Goal: Communication & Community: Participate in discussion

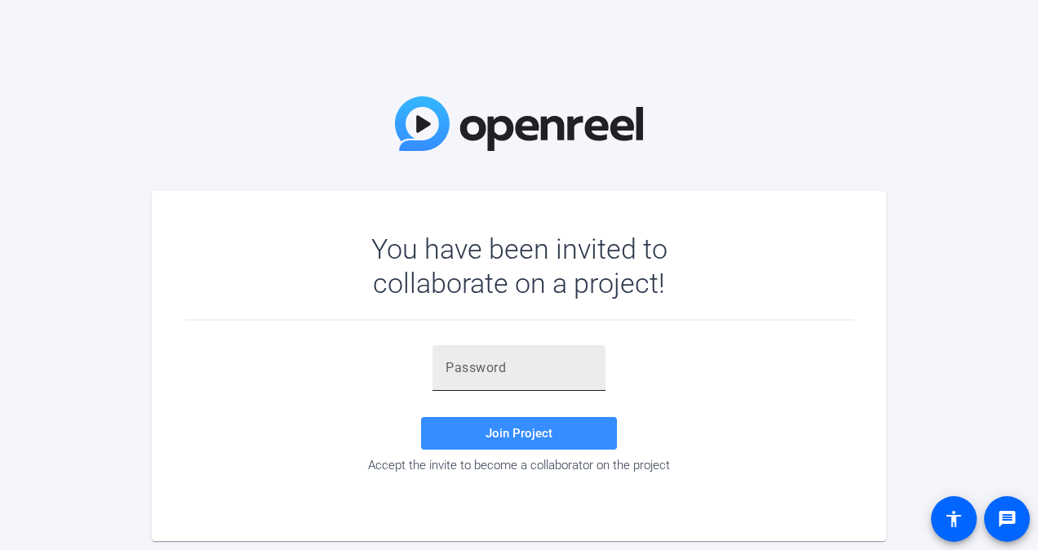
click at [488, 379] on div at bounding box center [518, 368] width 147 height 46
click at [481, 359] on input "text" at bounding box center [518, 368] width 147 height 20
paste input "x28=a,"
type input "x28=a,"
click at [508, 431] on span "Join Project" at bounding box center [518, 433] width 67 height 15
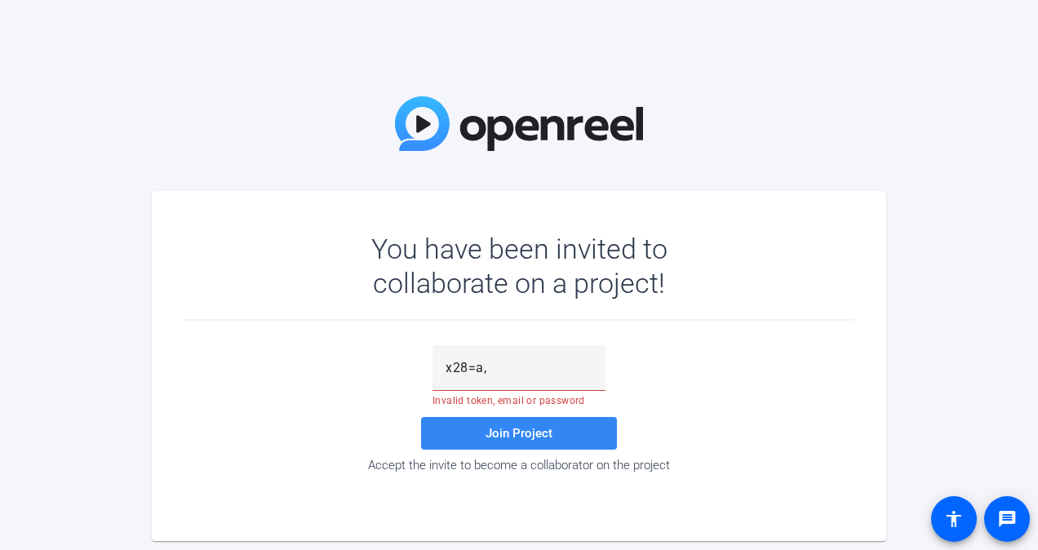
click at [508, 431] on span "Join Project" at bounding box center [518, 433] width 67 height 15
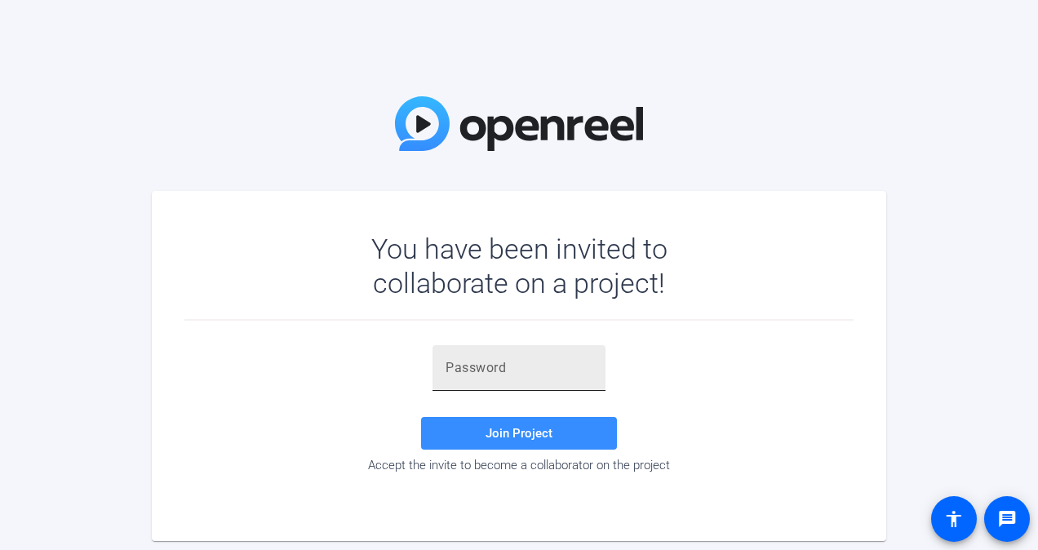
click at [479, 372] on input "text" at bounding box center [518, 368] width 147 height 20
type input "x28=a,"
click at [508, 436] on span "Join Project" at bounding box center [518, 433] width 67 height 15
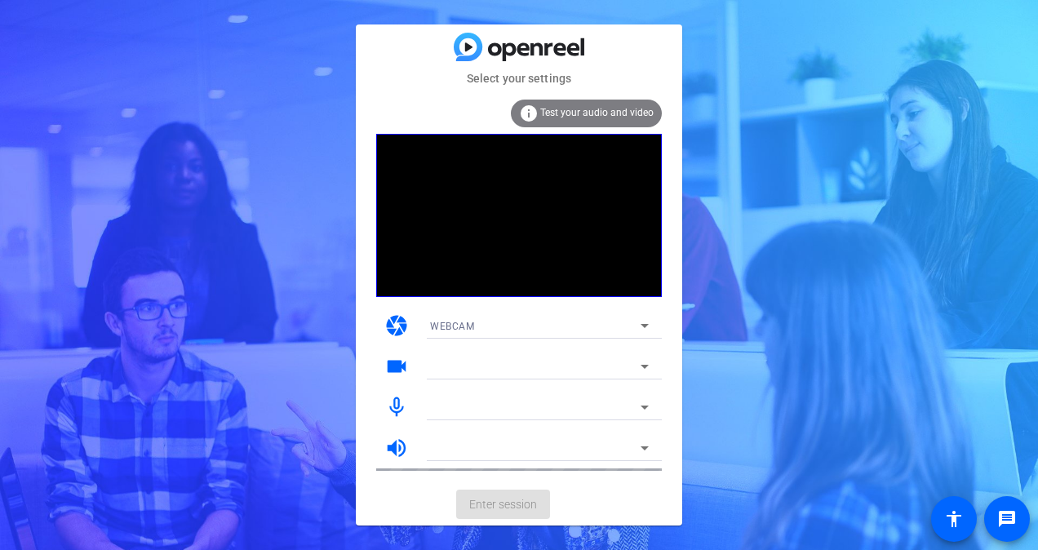
click at [564, 113] on span "Test your audio and video" at bounding box center [596, 112] width 113 height 11
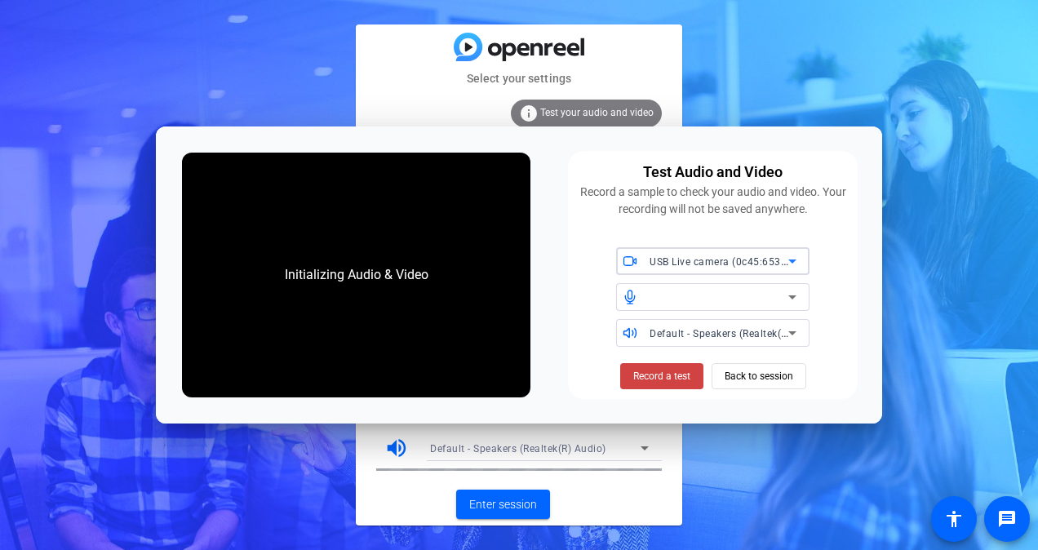
click at [795, 261] on icon at bounding box center [792, 261] width 20 height 20
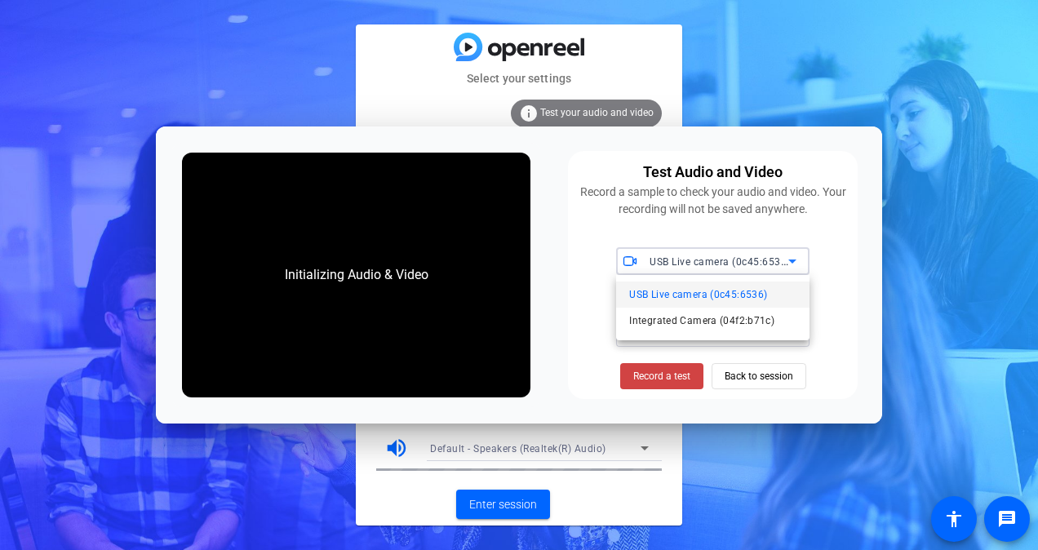
click at [681, 293] on span "USB Live camera (0c45:6536)" at bounding box center [698, 295] width 138 height 20
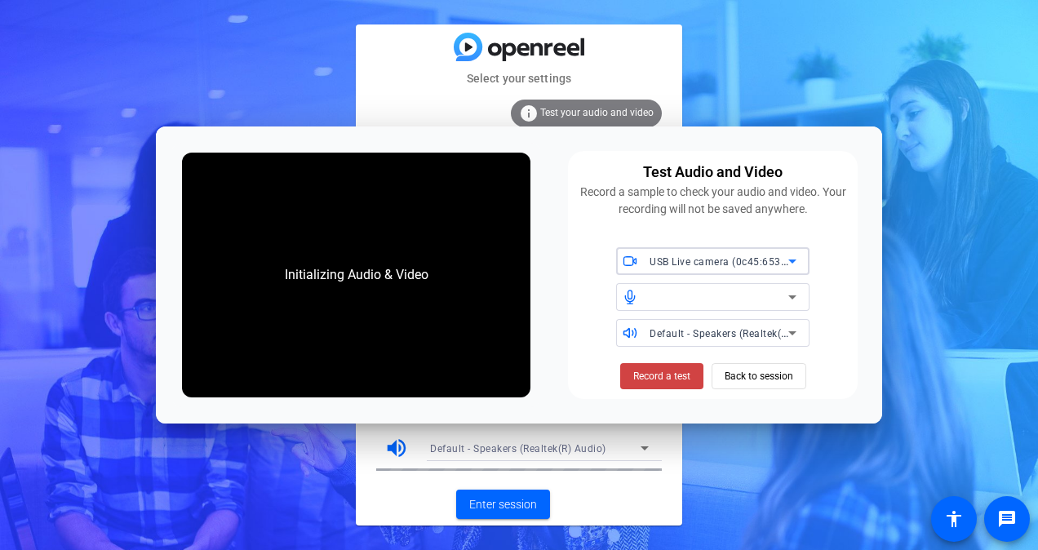
click at [792, 259] on icon at bounding box center [792, 261] width 20 height 20
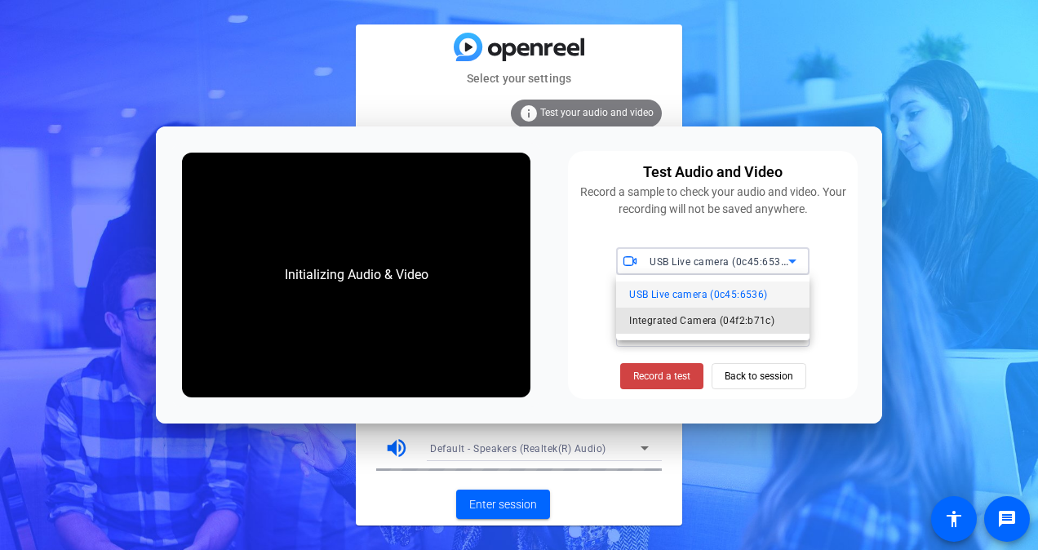
click at [692, 320] on span "Integrated Camera (04f2:b71c)" at bounding box center [701, 321] width 145 height 20
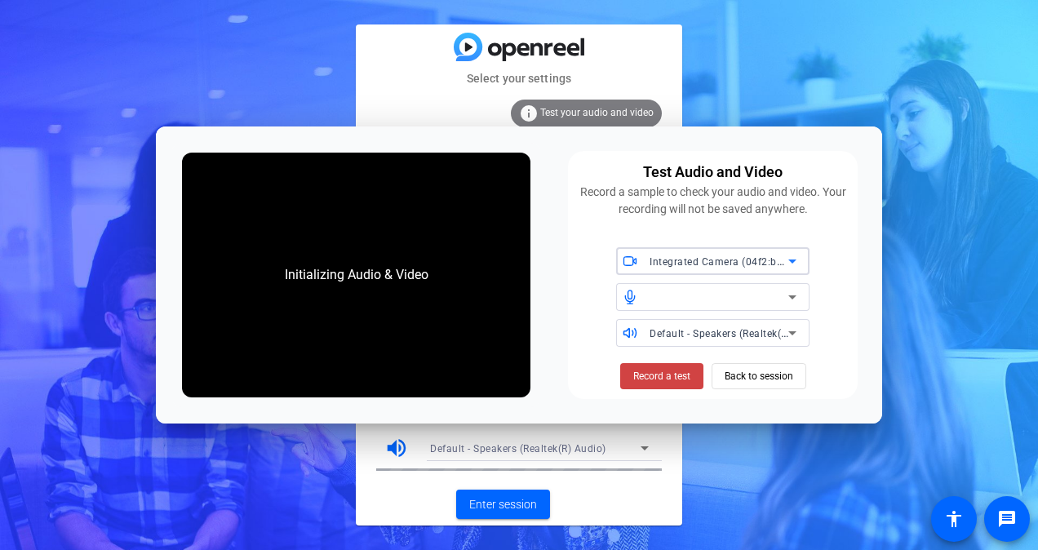
click at [798, 258] on icon at bounding box center [792, 261] width 20 height 20
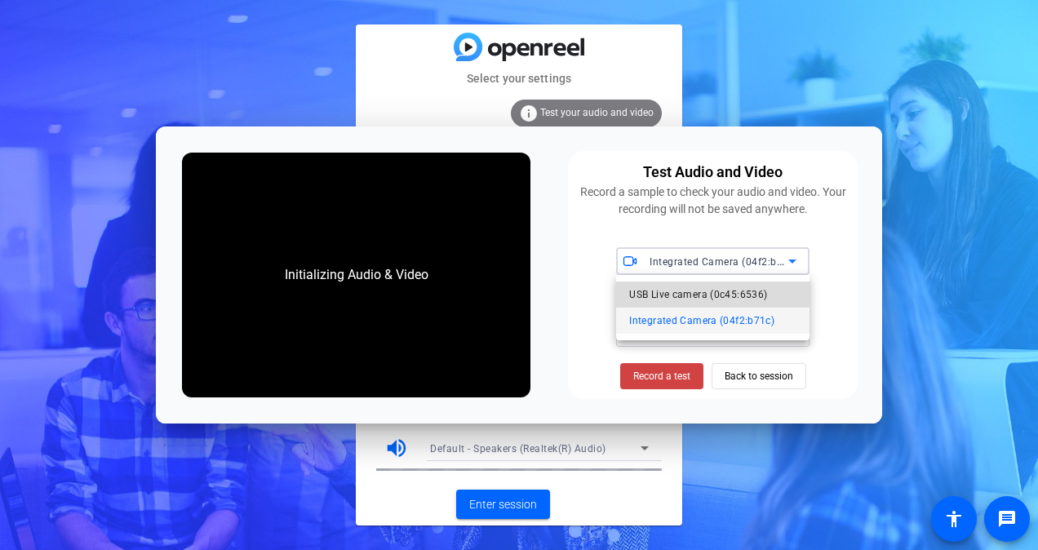
click at [689, 295] on span "USB Live camera (0c45:6536)" at bounding box center [698, 295] width 138 height 20
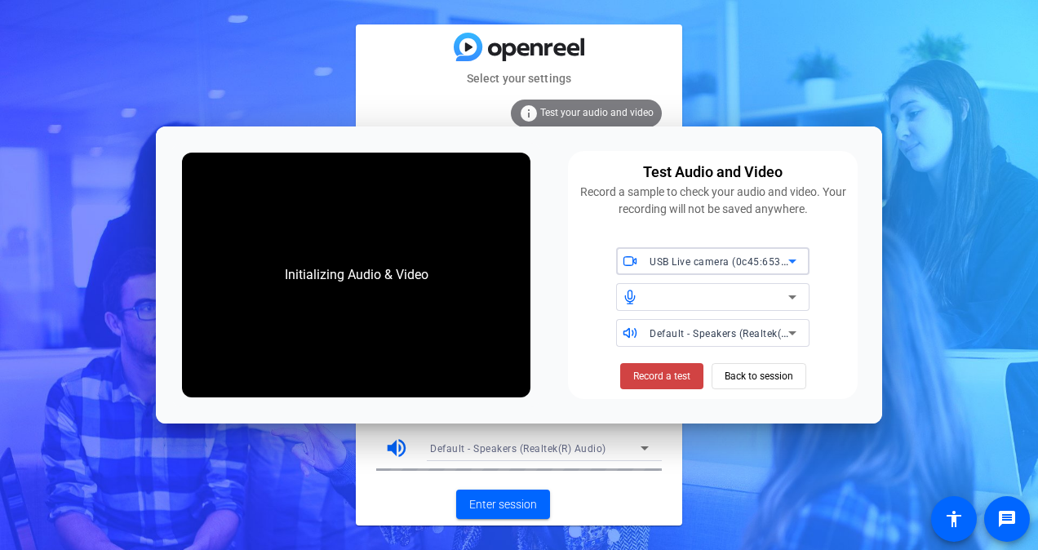
click at [788, 294] on icon at bounding box center [792, 297] width 20 height 20
click at [674, 377] on span "Record a test" at bounding box center [661, 376] width 57 height 15
click at [673, 379] on span "Stop Testing (3s)" at bounding box center [661, 376] width 74 height 15
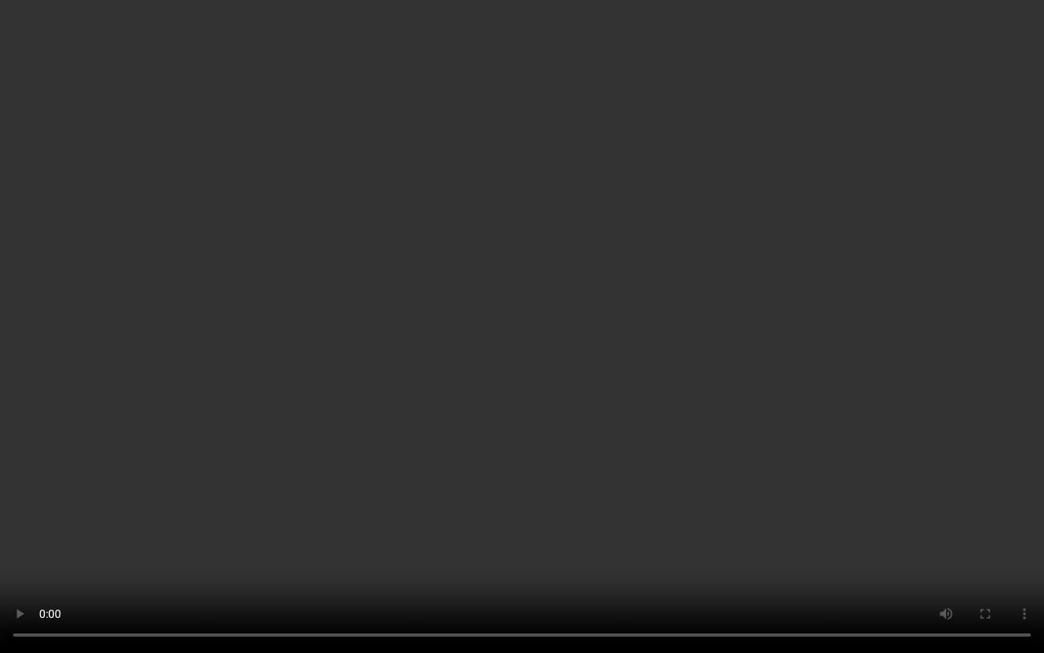
click at [716, 380] on video at bounding box center [522, 326] width 1044 height 653
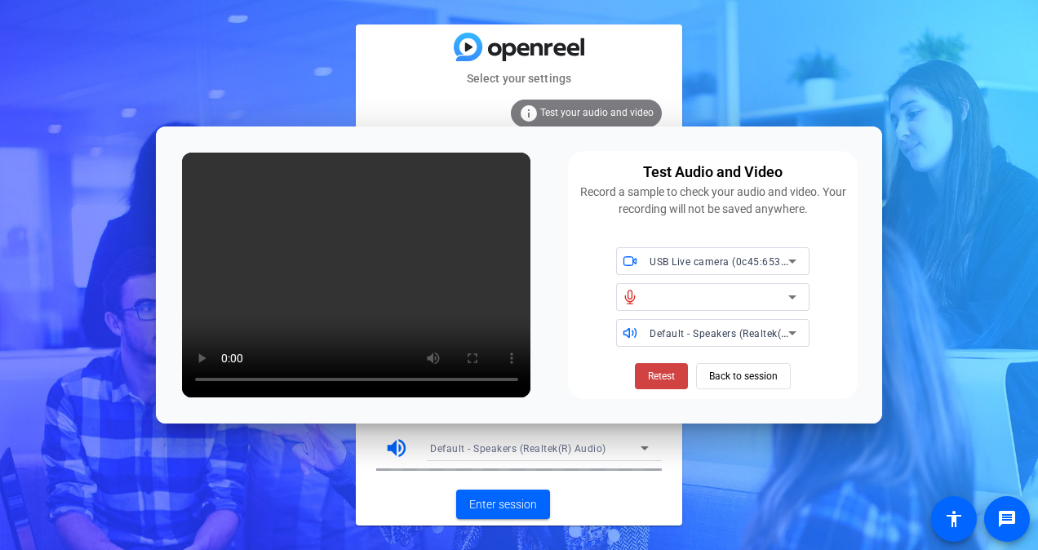
drag, startPoint x: 884, startPoint y: 38, endPoint x: 903, endPoint y: 35, distance: 19.7
click at [884, 38] on div "Select your settings info Test your audio and video camera WEBCAM videocam USB …" at bounding box center [519, 275] width 1038 height 550
click at [795, 258] on icon at bounding box center [792, 261] width 20 height 20
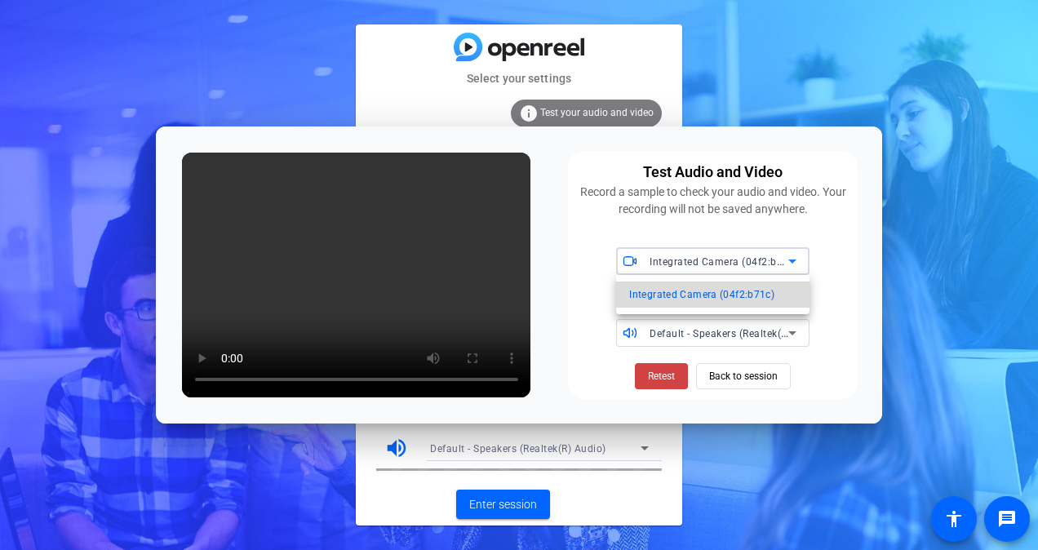
click at [700, 292] on span "Integrated Camera (04f2:b71c)" at bounding box center [701, 295] width 145 height 20
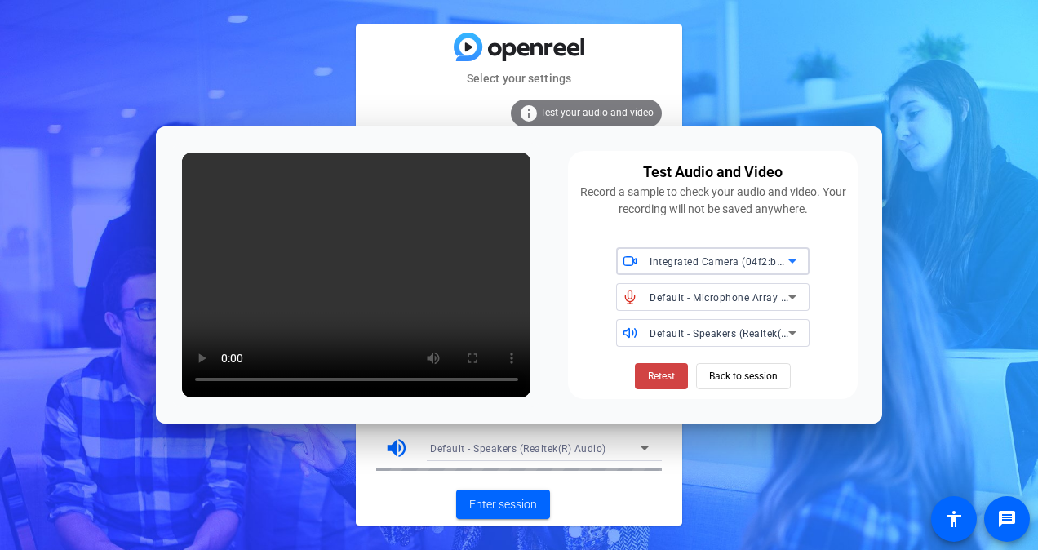
click at [776, 294] on span "Default - Microphone Array (Intel® Smart Sound Technology for Digital Microphon…" at bounding box center [851, 296] width 405 height 13
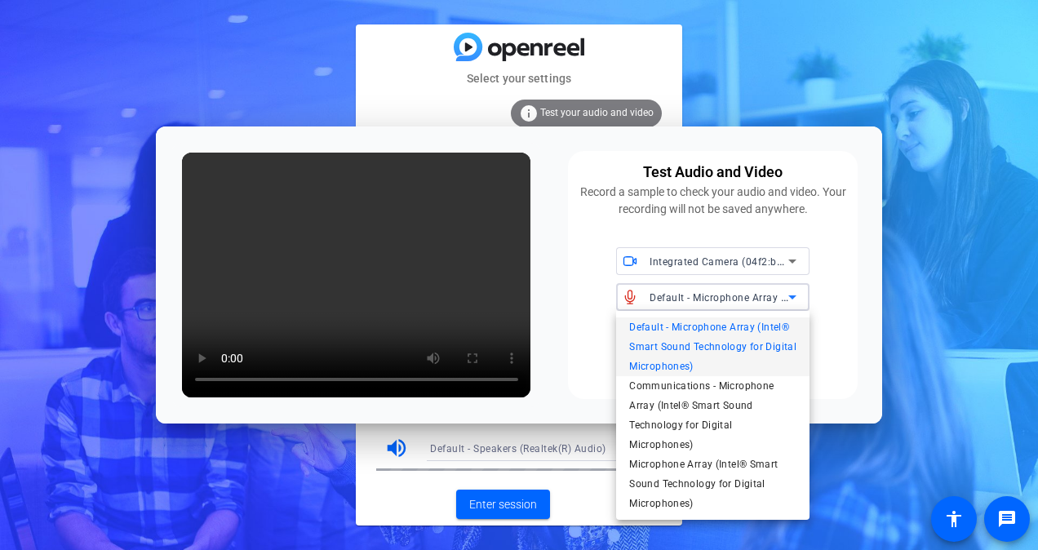
click at [834, 318] on div at bounding box center [519, 275] width 1038 height 550
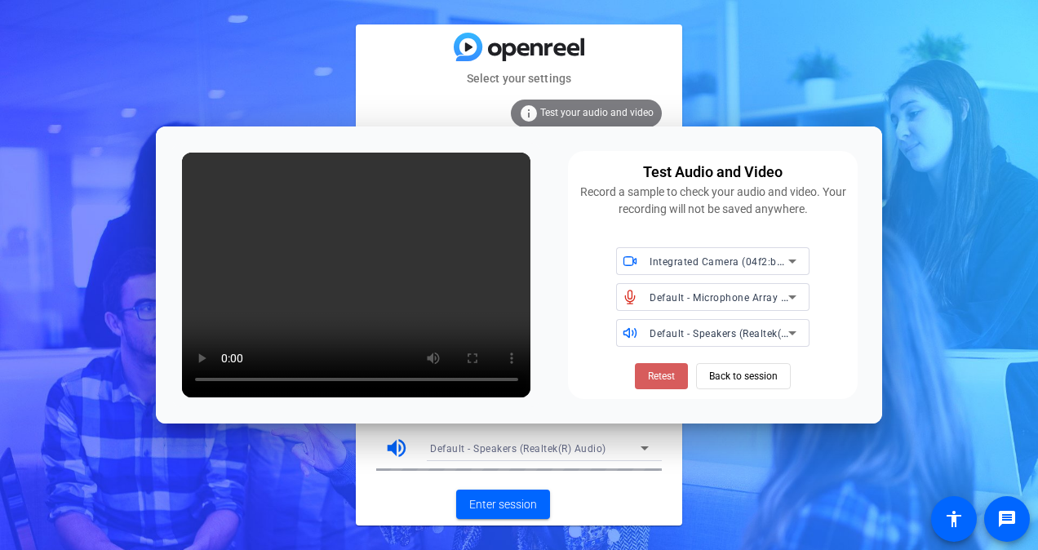
click at [669, 378] on span "Retest" at bounding box center [661, 376] width 27 height 15
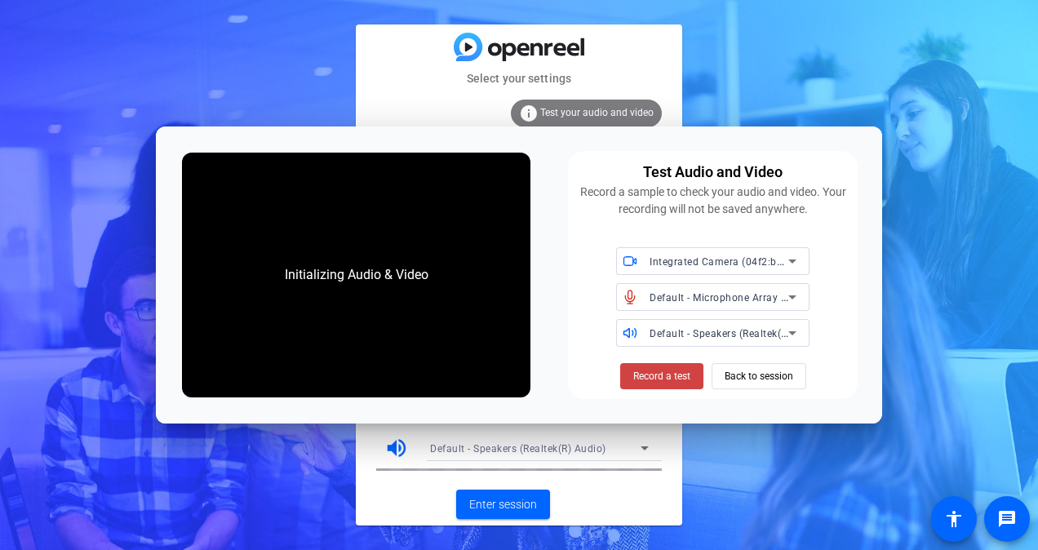
click at [676, 290] on div "Default - Microphone Array (Intel® Smart Sound Technology for Digital Microphon…" at bounding box center [718, 297] width 139 height 20
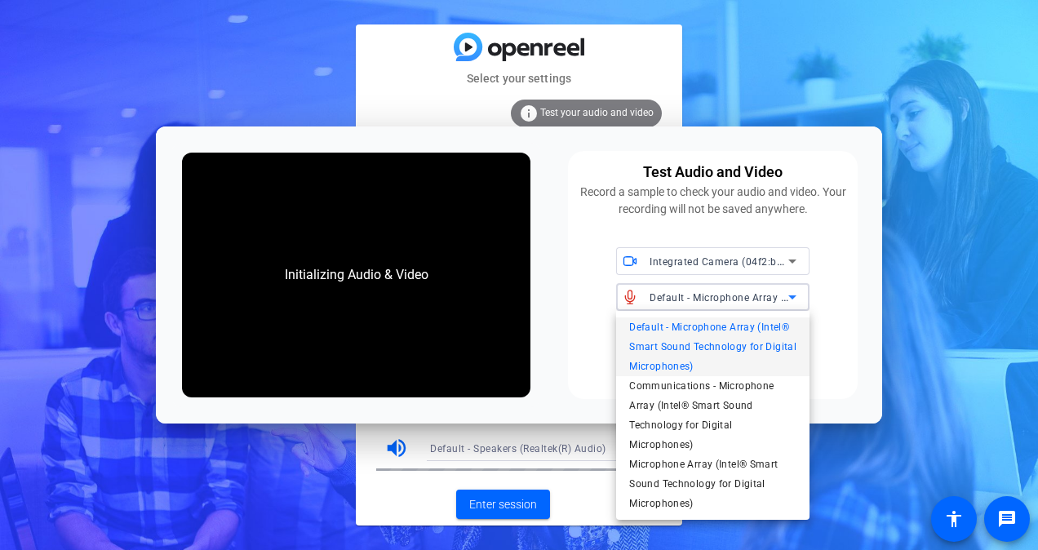
click at [775, 295] on div at bounding box center [519, 275] width 1038 height 550
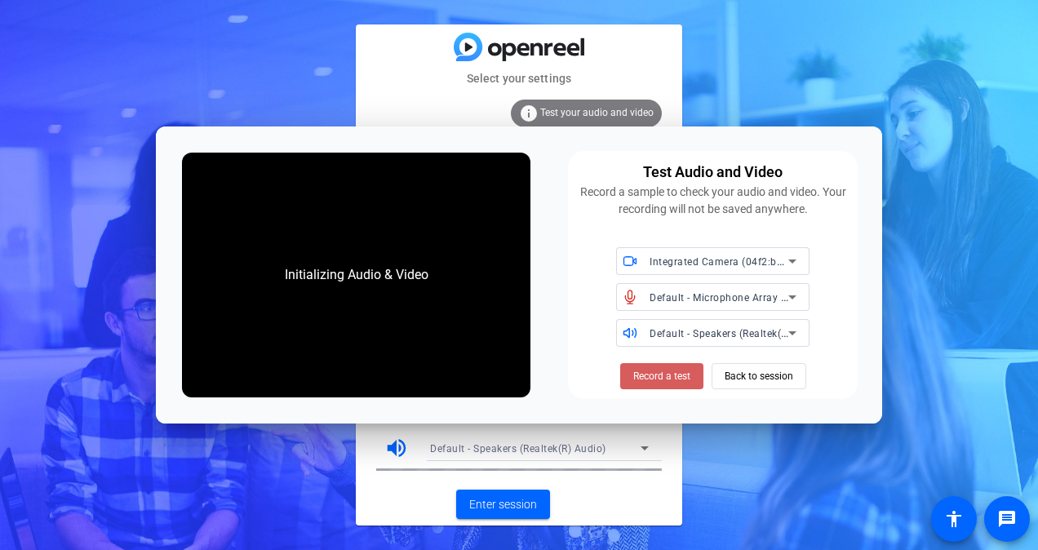
click at [640, 376] on span "Record a test" at bounding box center [661, 376] width 57 height 15
click at [640, 376] on span "Stop Testing (5s)" at bounding box center [661, 376] width 74 height 15
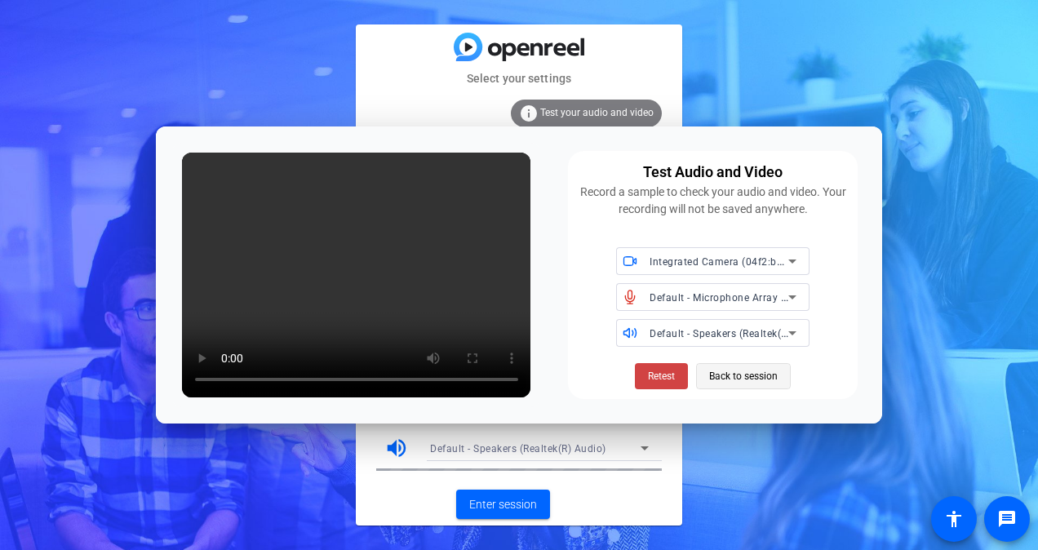
click at [745, 369] on span "Back to session" at bounding box center [743, 376] width 69 height 31
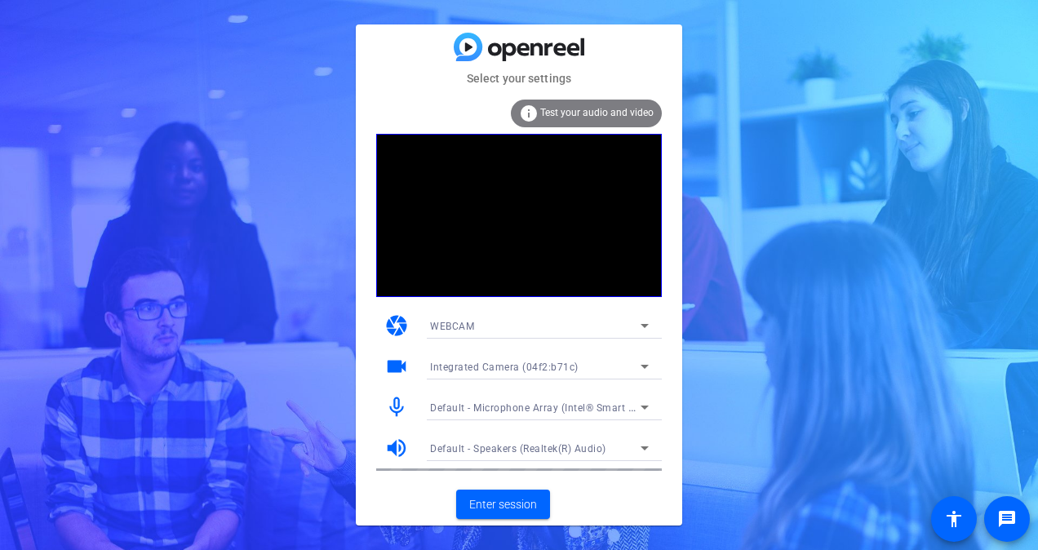
drag, startPoint x: 627, startPoint y: 256, endPoint x: 600, endPoint y: 215, distance: 48.4
click at [600, 215] on video at bounding box center [519, 215] width 286 height 163
click at [647, 321] on icon at bounding box center [645, 326] width 20 height 20
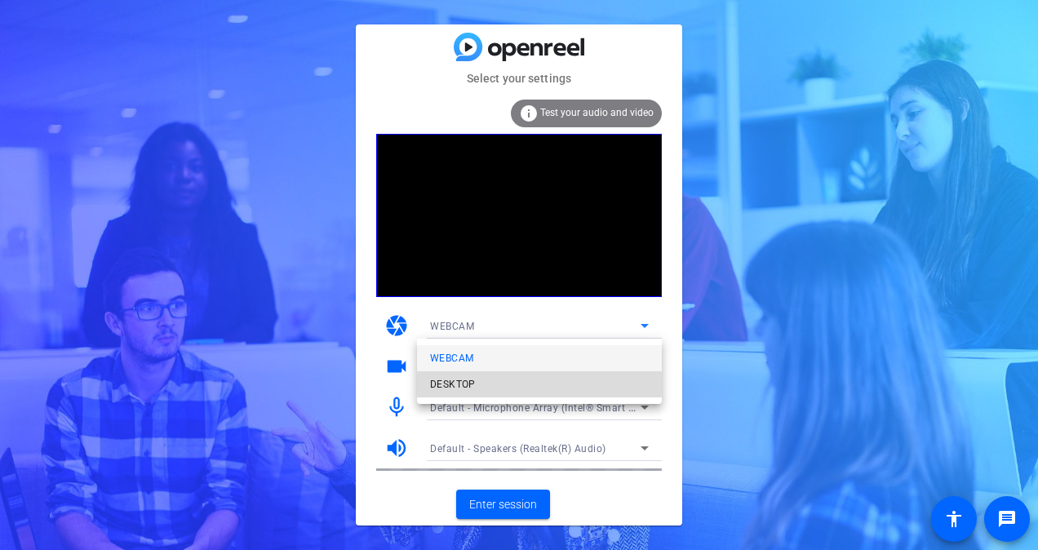
click at [472, 387] on span "DESKTOP" at bounding box center [453, 384] width 46 height 20
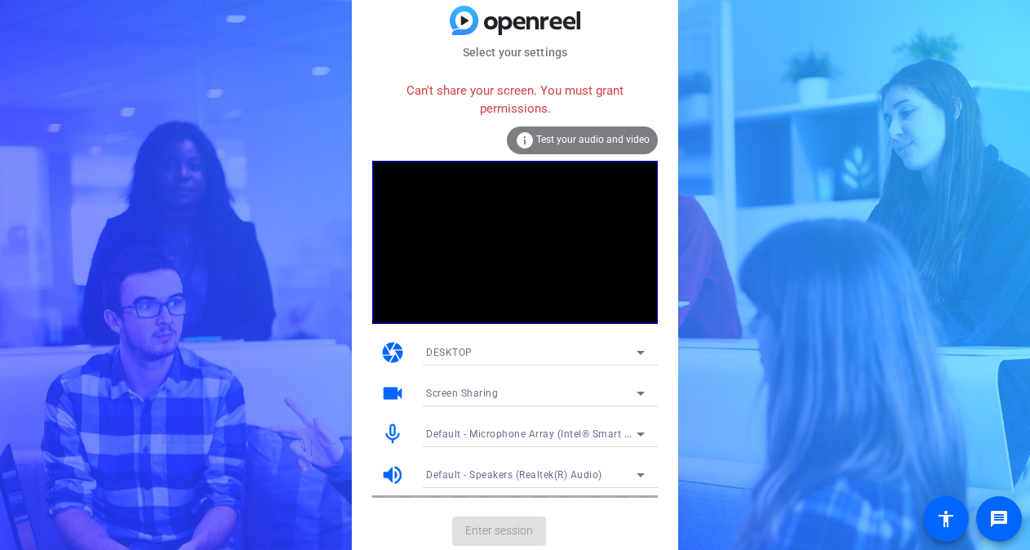
click at [638, 353] on icon at bounding box center [641, 353] width 20 height 20
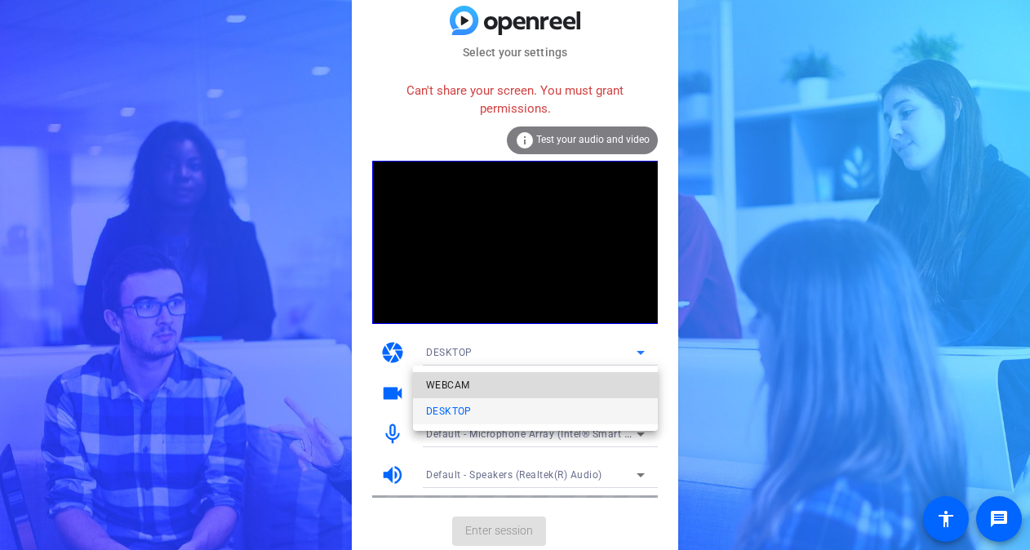
click at [472, 385] on mat-option "WEBCAM" at bounding box center [535, 385] width 245 height 26
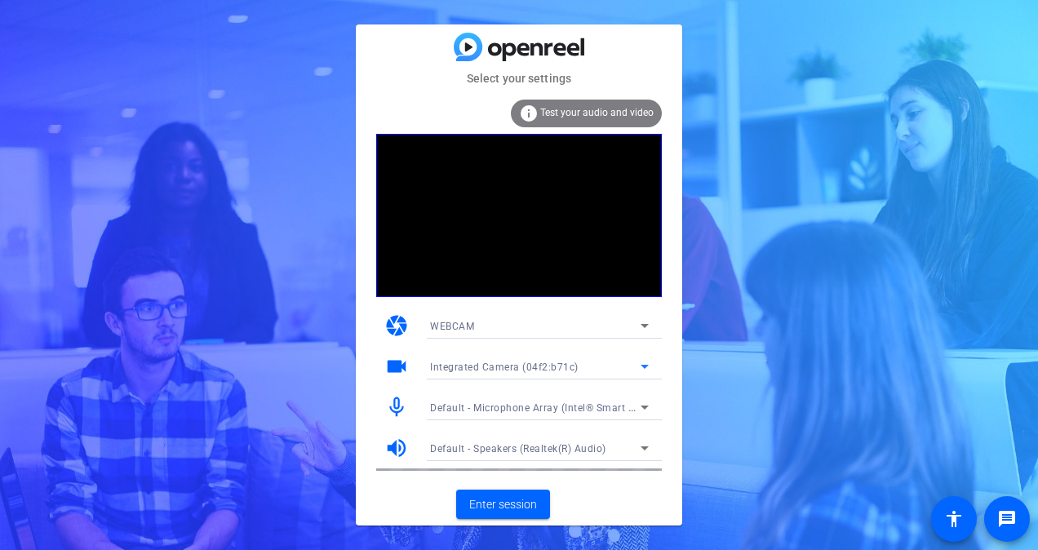
click at [637, 364] on icon at bounding box center [645, 367] width 20 height 20
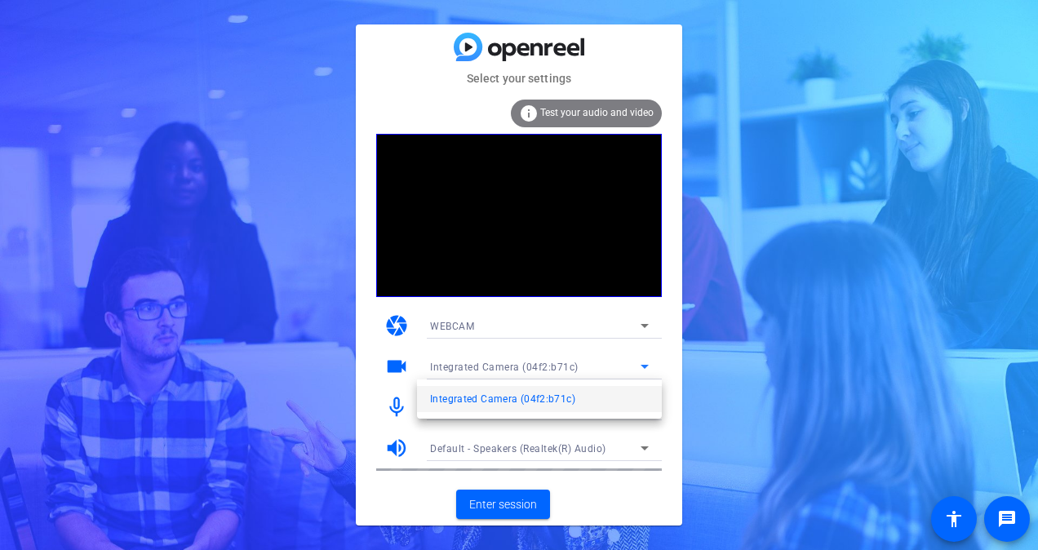
click at [760, 308] on div at bounding box center [519, 275] width 1038 height 550
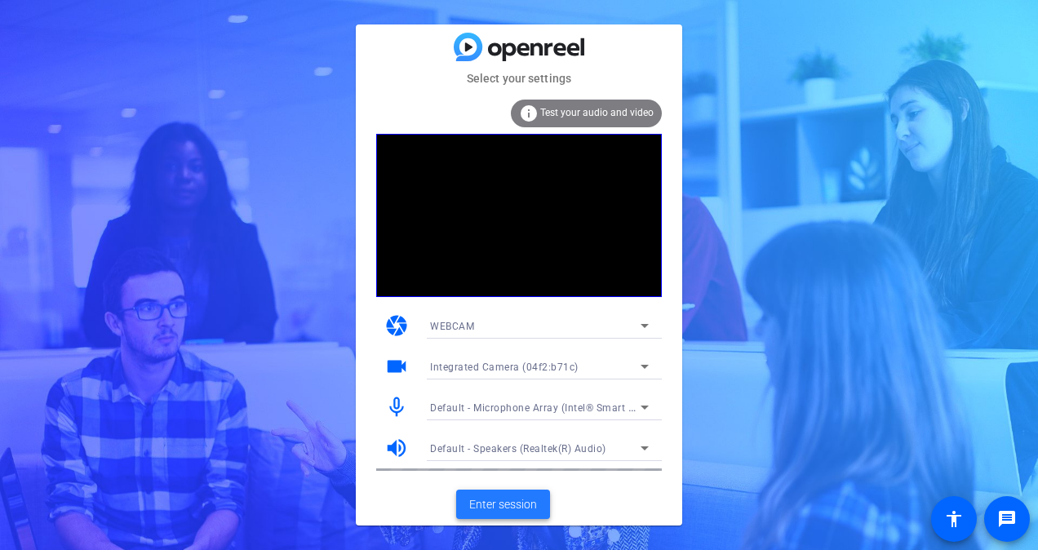
click at [501, 504] on span "Enter session" at bounding box center [503, 504] width 68 height 17
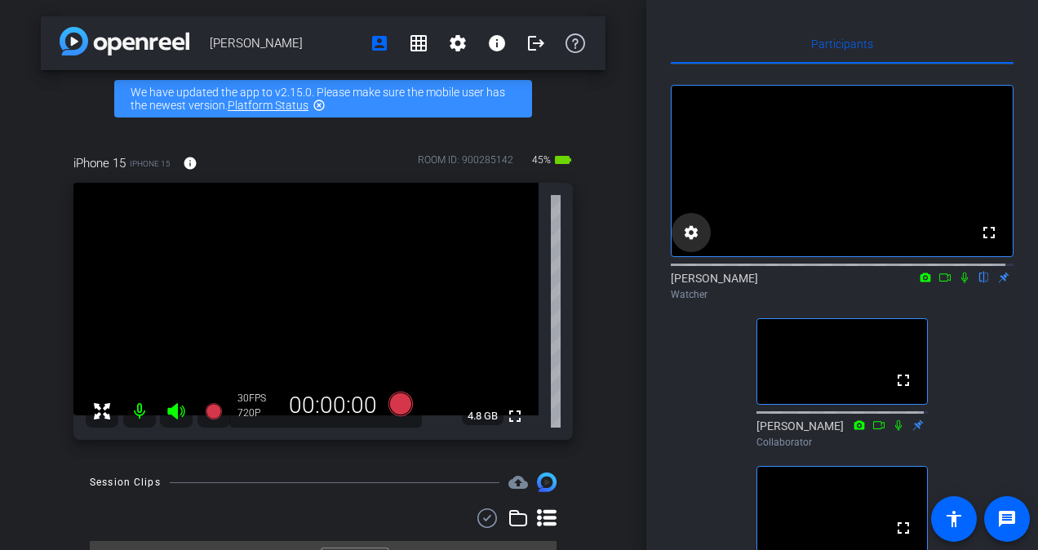
click at [689, 242] on mat-icon "settings" at bounding box center [691, 233] width 20 height 20
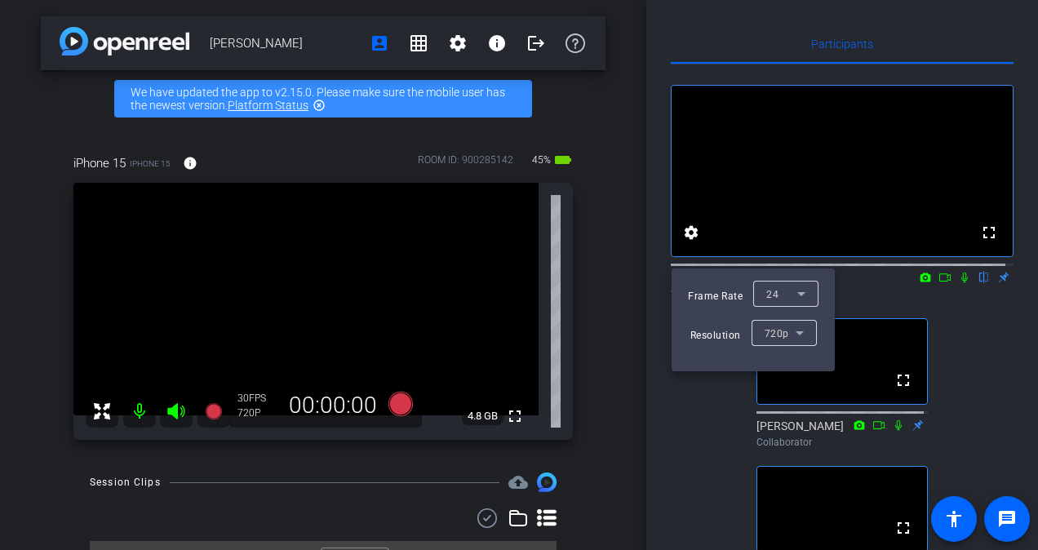
click at [971, 341] on div at bounding box center [519, 275] width 1038 height 550
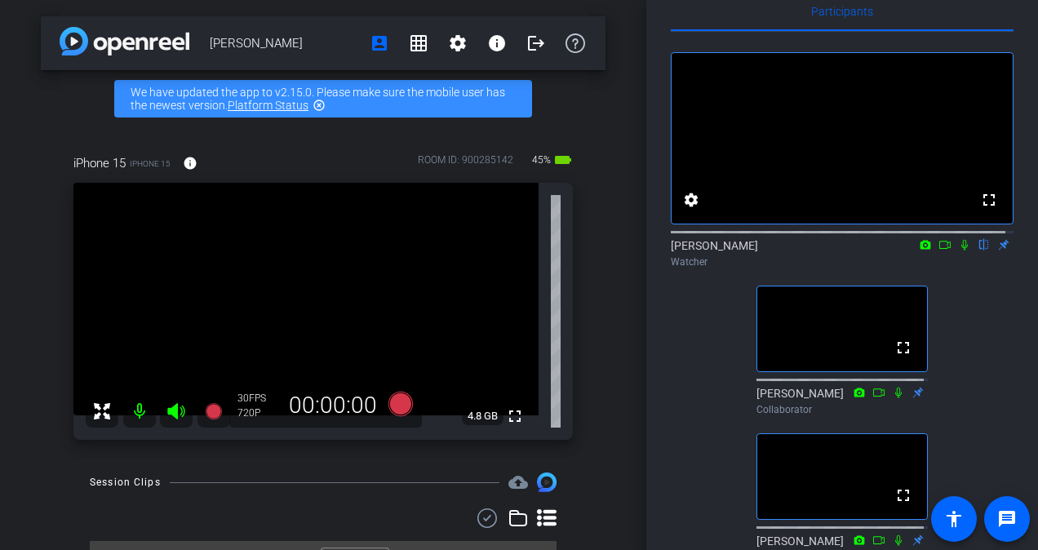
scroll to position [33, 0]
click at [321, 104] on mat-icon "highlight_off" at bounding box center [318, 105] width 13 height 13
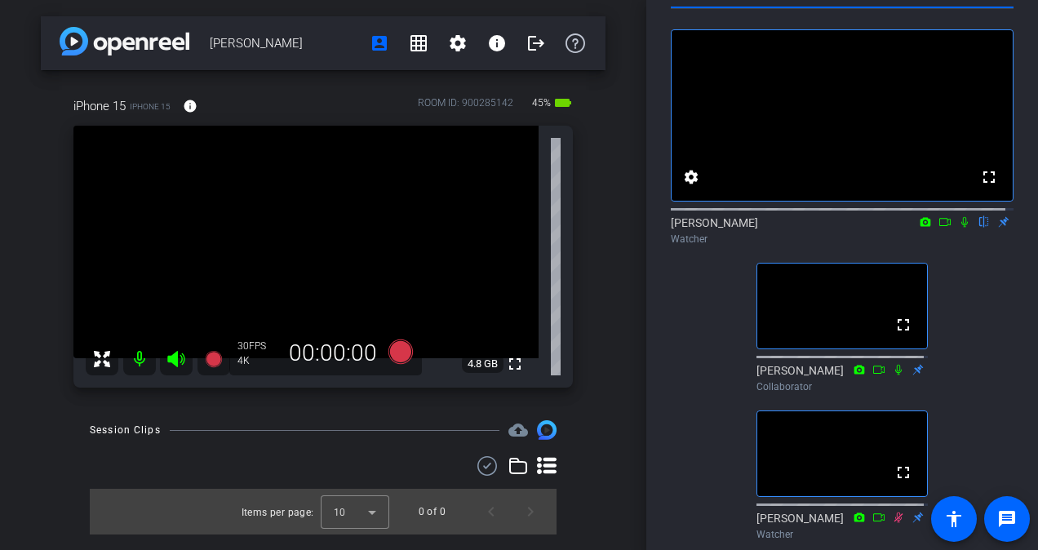
scroll to position [63, 0]
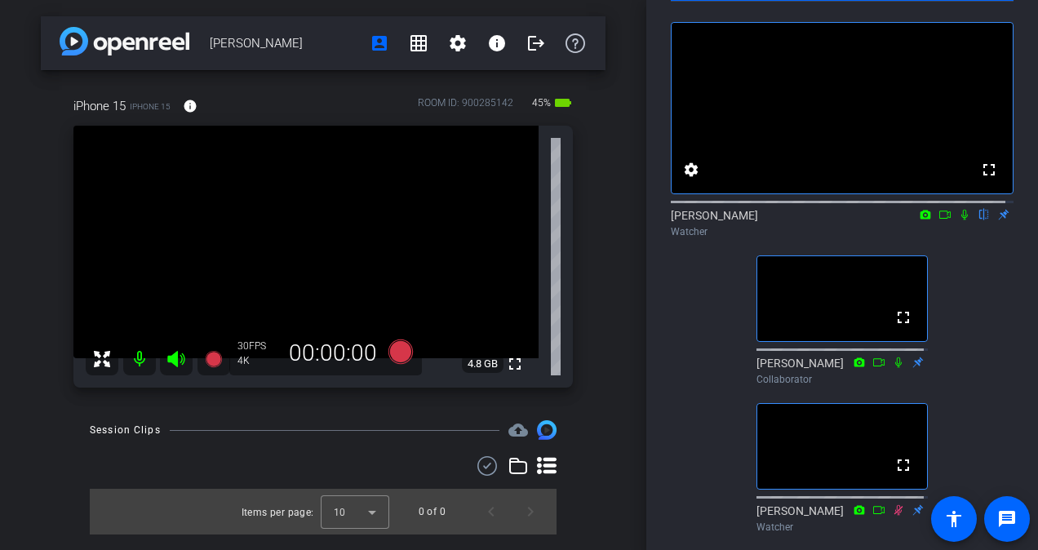
click at [997, 371] on div "fullscreen settings [PERSON_NAME] flip Watcher fullscreen [PERSON_NAME] Collabo…" at bounding box center [842, 418] width 343 height 832
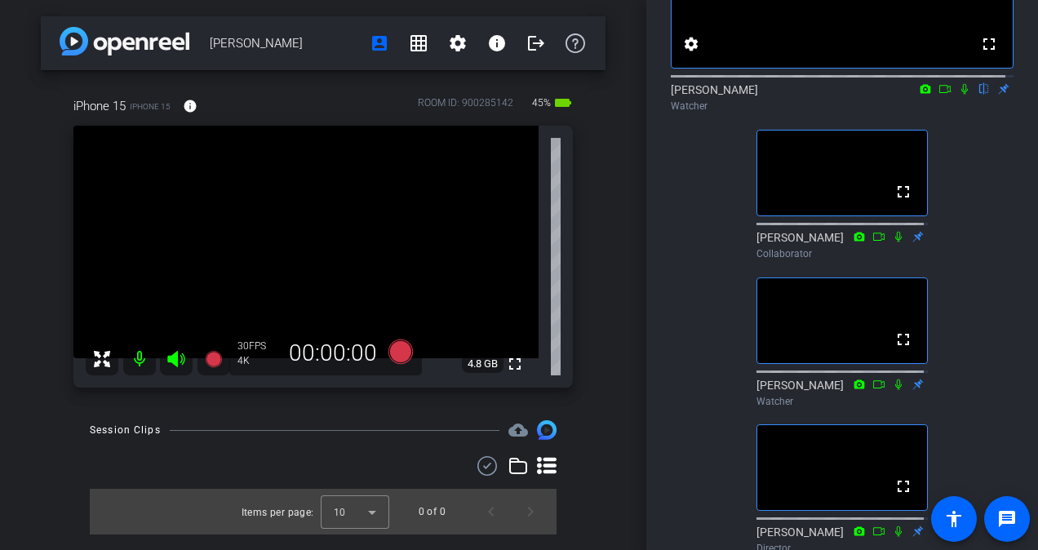
scroll to position [188, 0]
click at [958, 95] on icon at bounding box center [964, 89] width 13 height 11
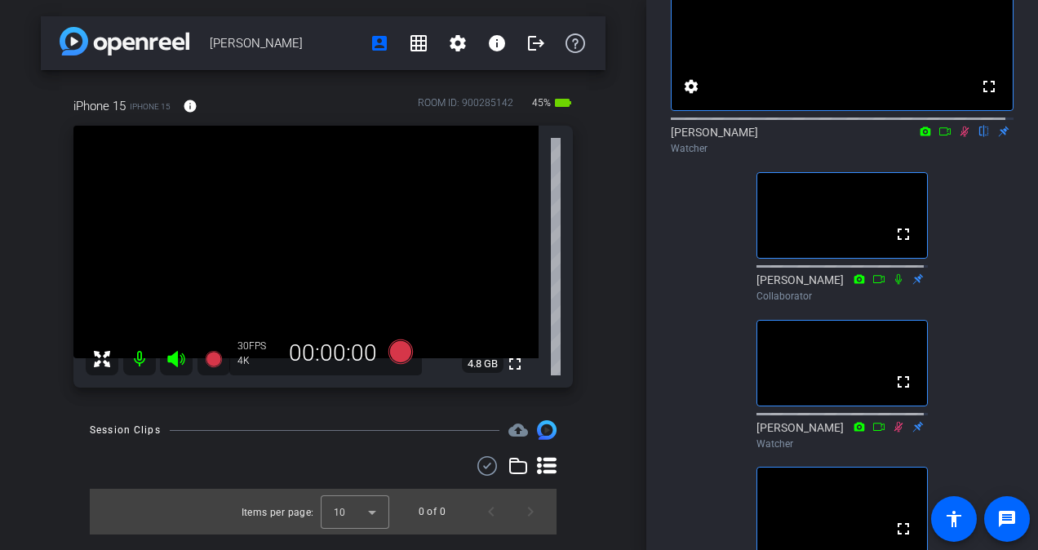
scroll to position [145, 0]
click at [960, 138] on icon at bounding box center [964, 132] width 9 height 11
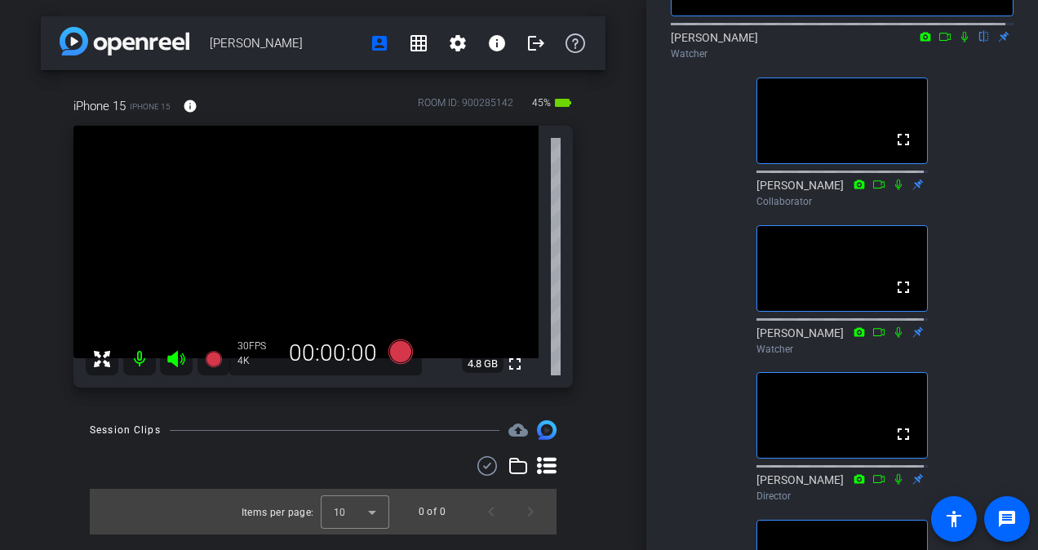
scroll to position [209, 0]
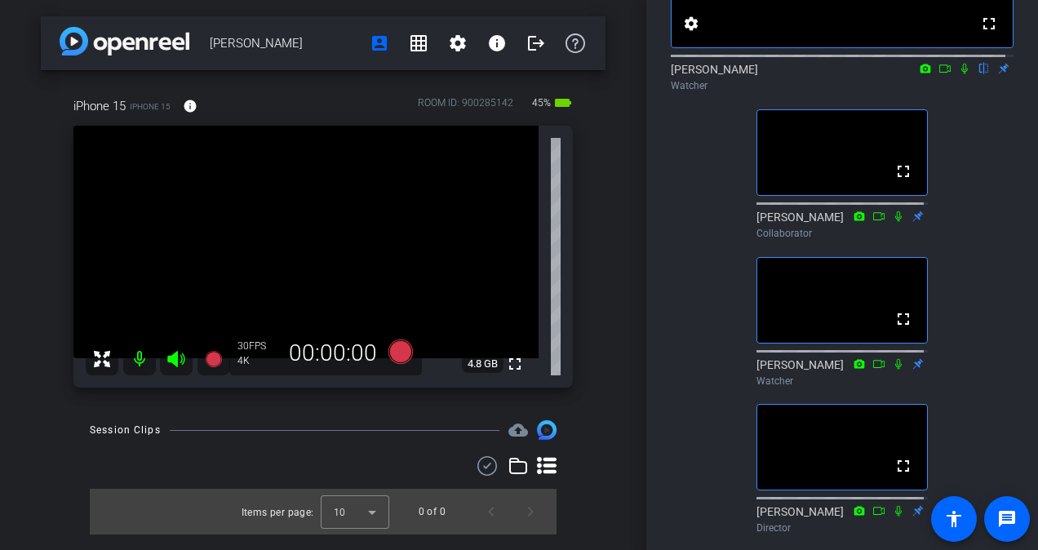
click at [751, 128] on div "fullscreen settings [PERSON_NAME] flip Watcher fullscreen [PERSON_NAME] Collabo…" at bounding box center [842, 272] width 343 height 832
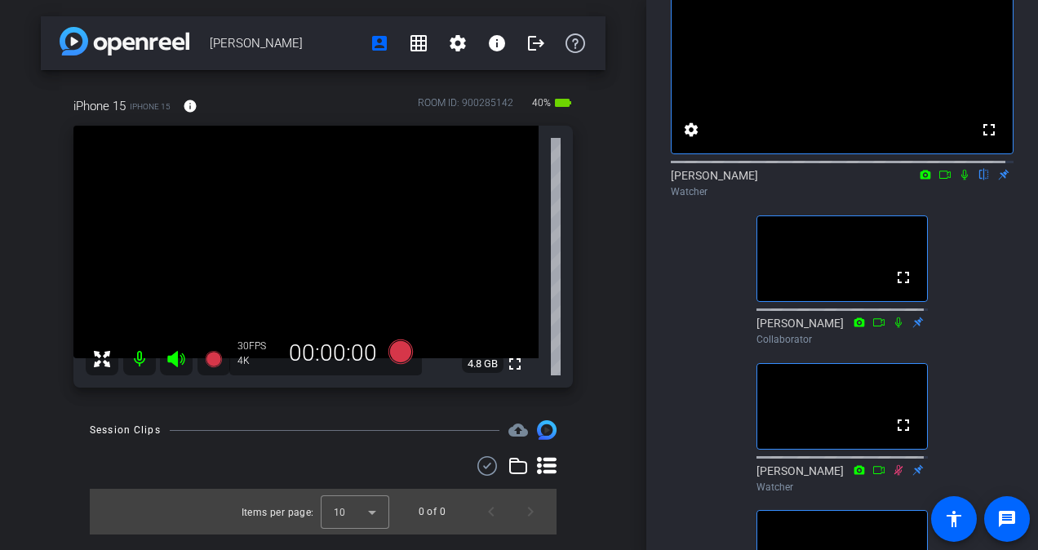
scroll to position [102, 0]
click at [961, 181] on icon at bounding box center [964, 176] width 7 height 11
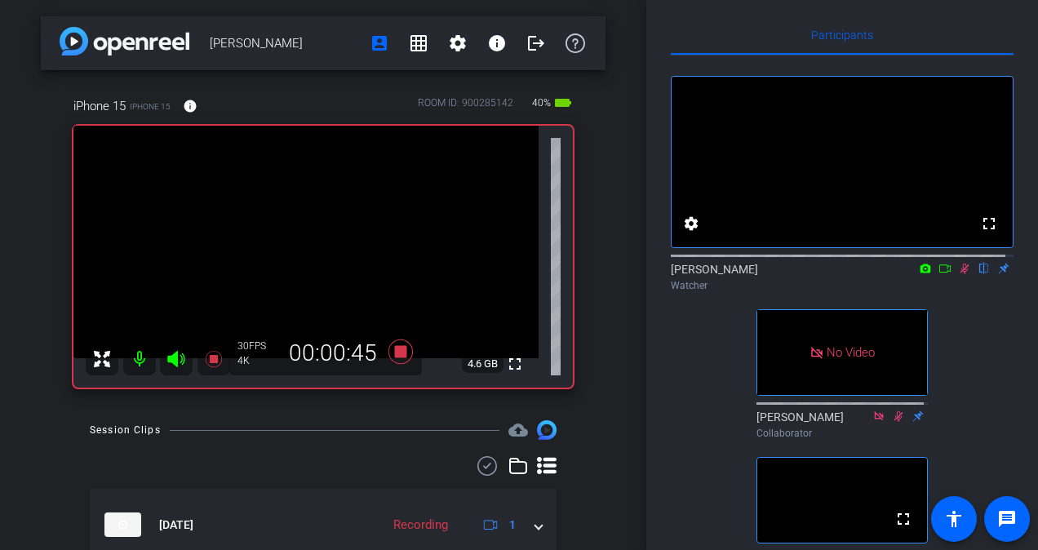
scroll to position [8, 0]
click at [938, 275] on icon at bounding box center [944, 269] width 13 height 11
click at [923, 333] on div "No Video [PERSON_NAME] Watcher No Video [PERSON_NAME] Collaborator fullscreen […" at bounding box center [842, 472] width 343 height 832
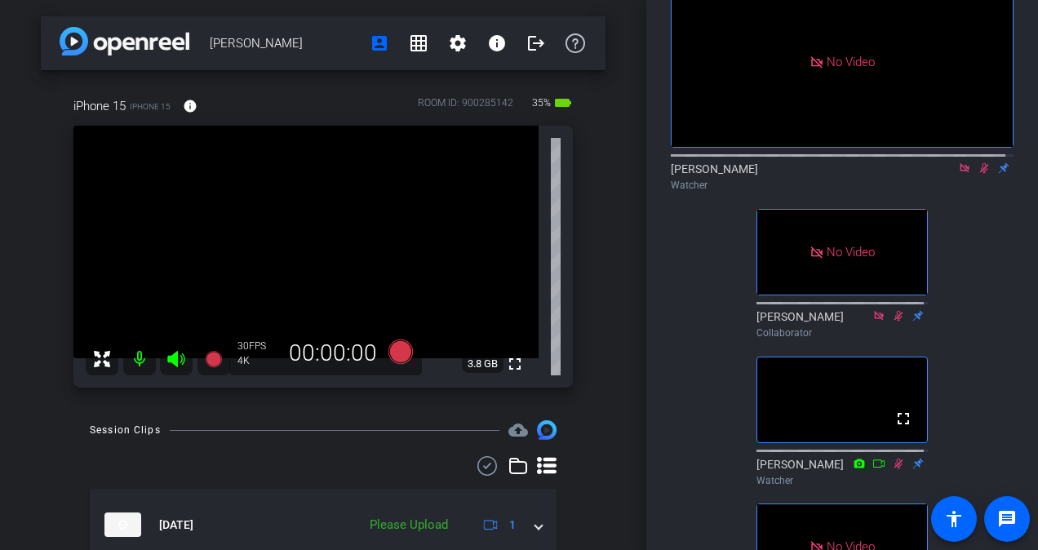
scroll to position [13, 0]
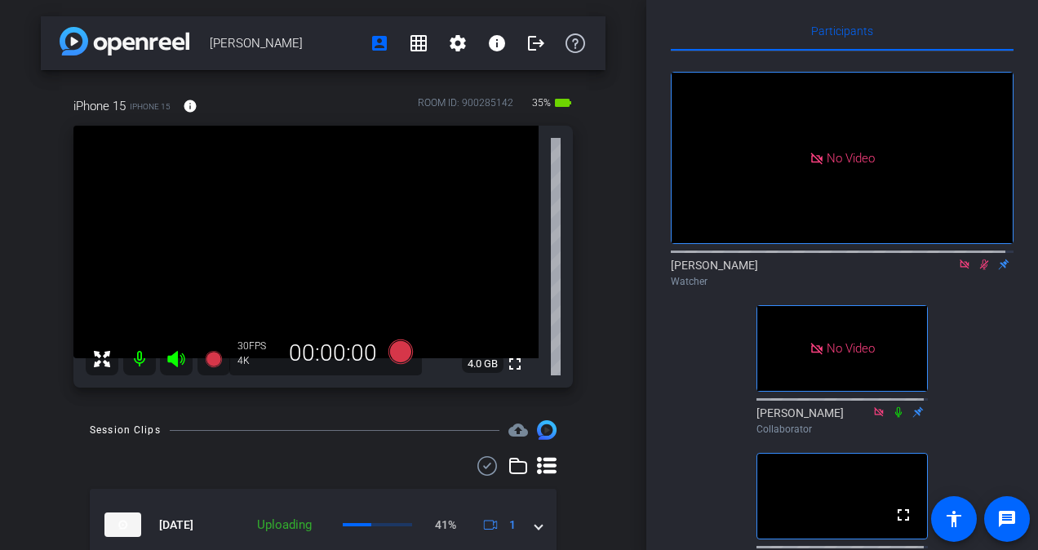
click at [958, 270] on icon at bounding box center [964, 264] width 13 height 11
click at [960, 270] on icon at bounding box center [964, 264] width 9 height 11
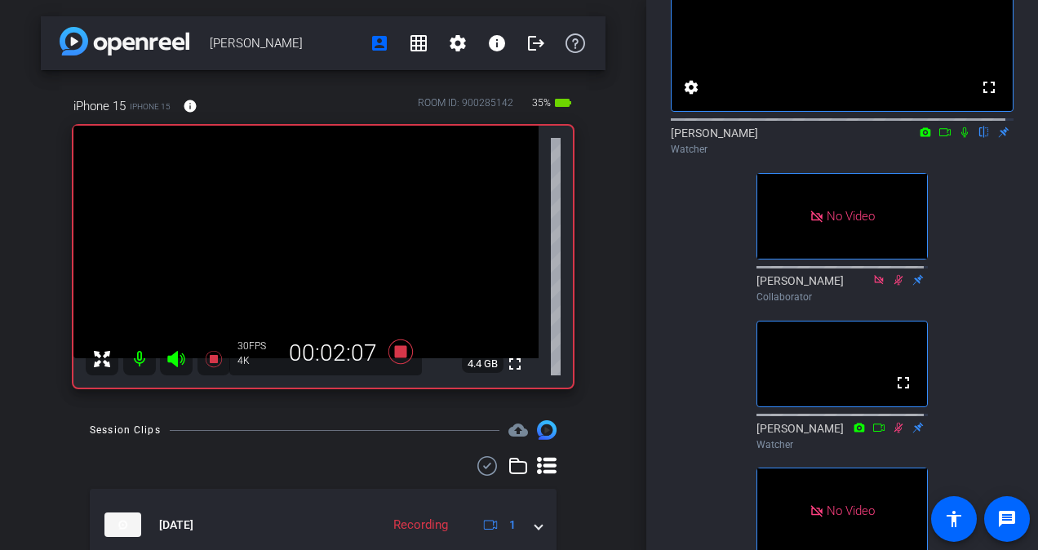
scroll to position [138, 0]
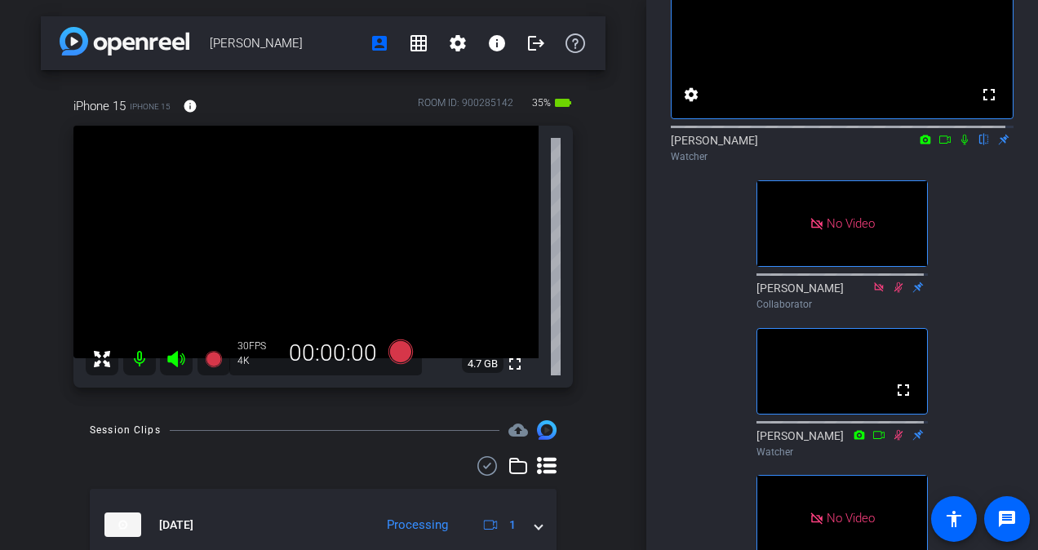
click at [958, 145] on icon at bounding box center [964, 139] width 13 height 11
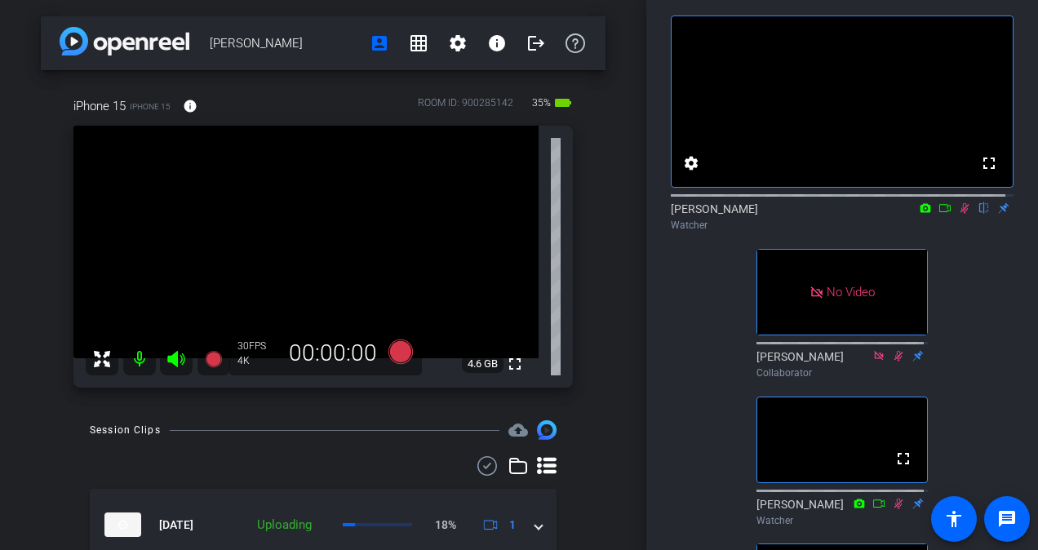
scroll to position [69, 0]
click at [958, 215] on icon at bounding box center [964, 208] width 13 height 11
